Goal: Information Seeking & Learning: Understand process/instructions

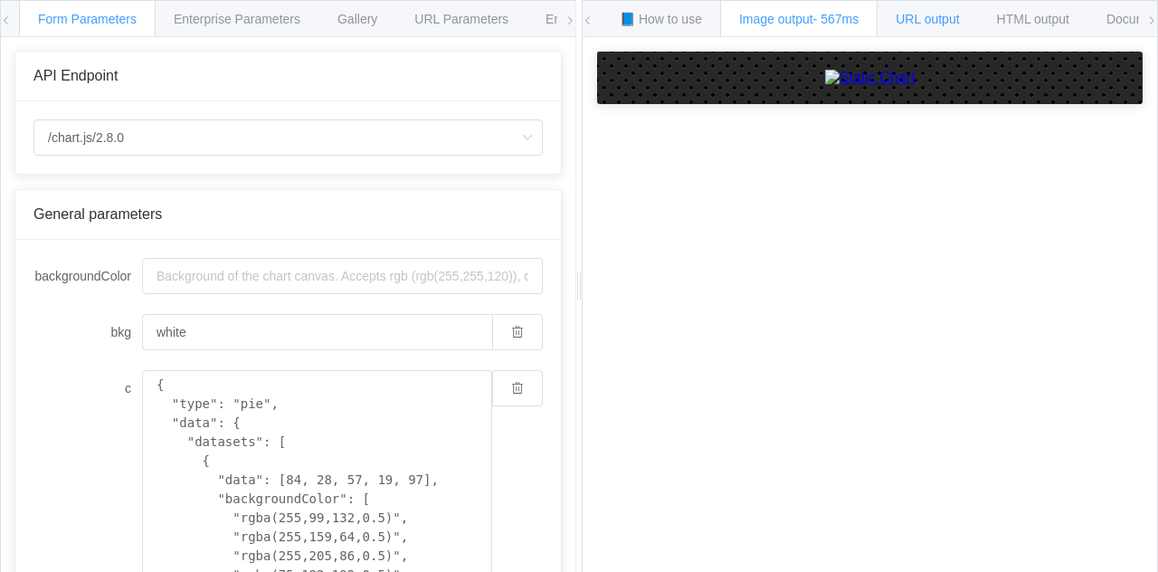
click at [977, 21] on div "URL output" at bounding box center [927, 18] width 101 height 36
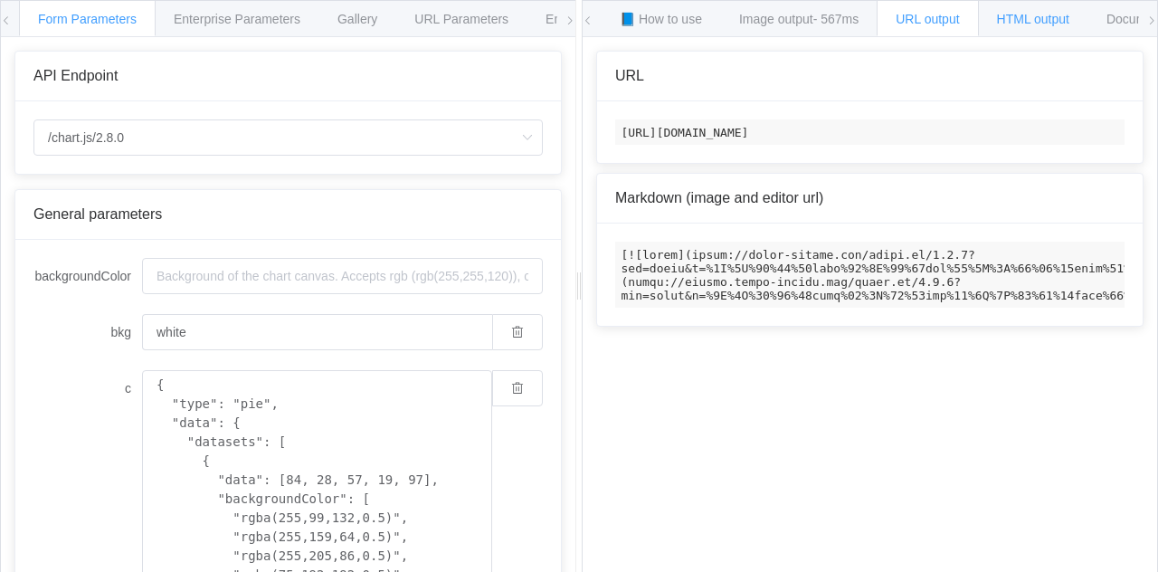
click at [1047, 19] on span "HTML output" at bounding box center [1033, 19] width 72 height 14
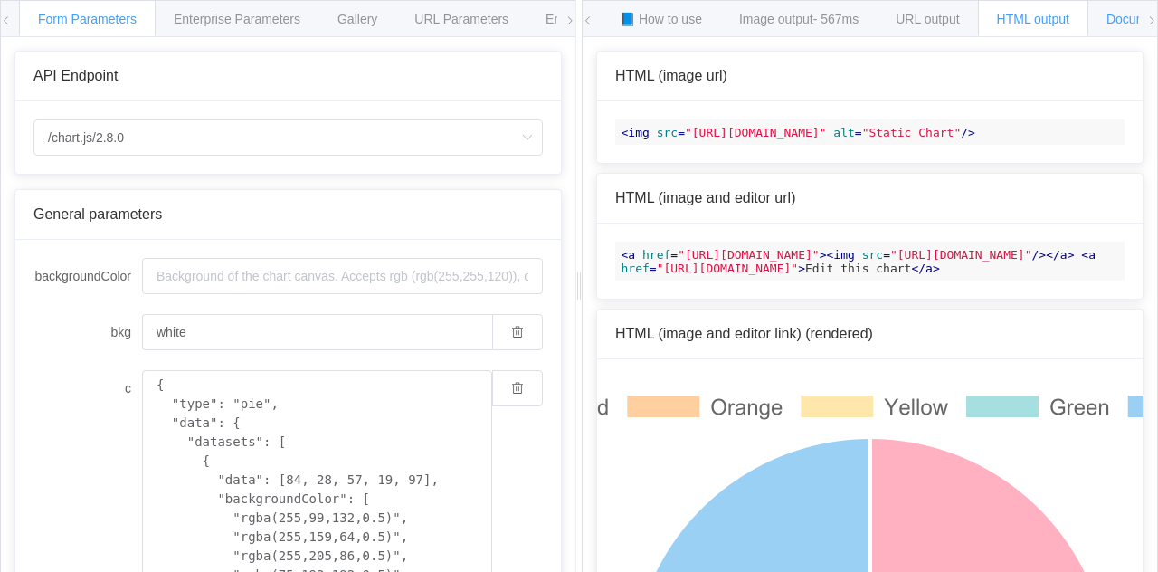
click at [1117, 18] on div "Documentation" at bounding box center [1149, 18] width 123 height 36
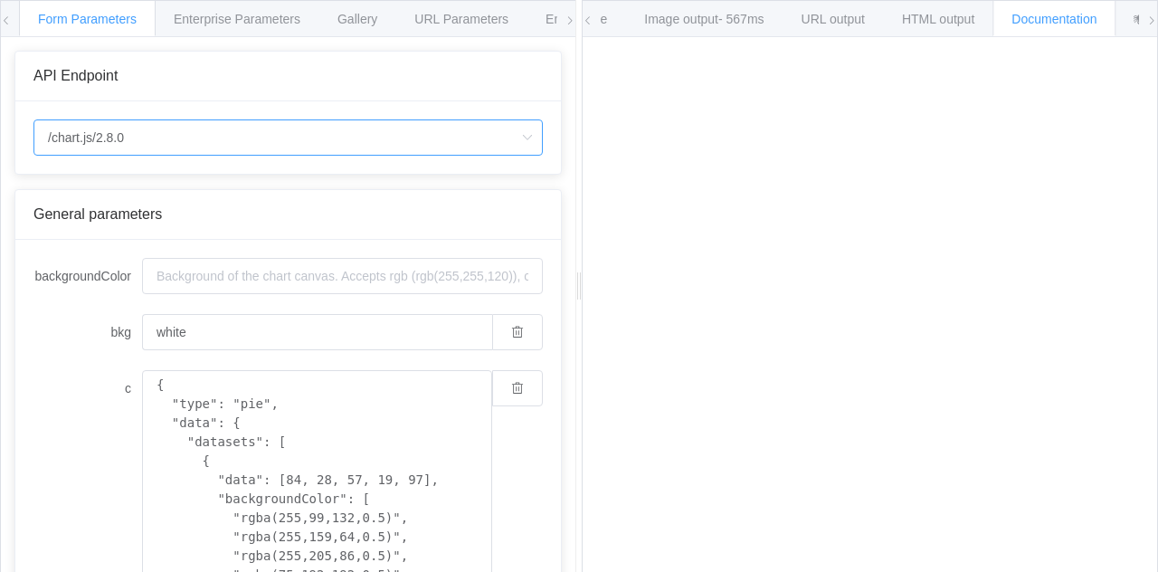
click at [116, 141] on input "/chart.js/2.8.0" at bounding box center [287, 137] width 509 height 36
